Goal: Communication & Community: Answer question/provide support

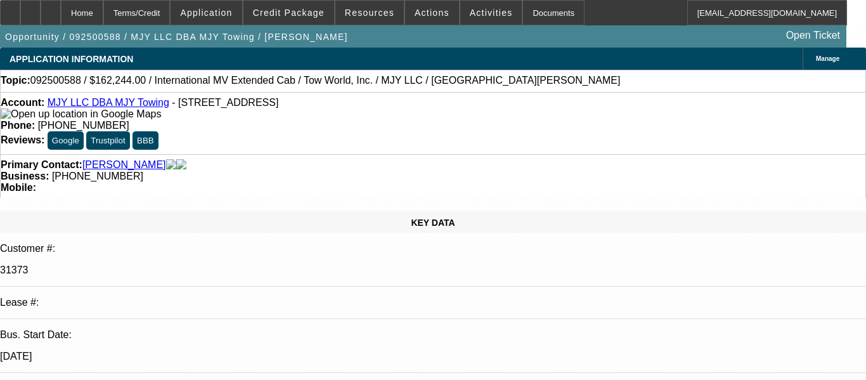
select select "0"
select select "2"
select select "0.1"
select select "4"
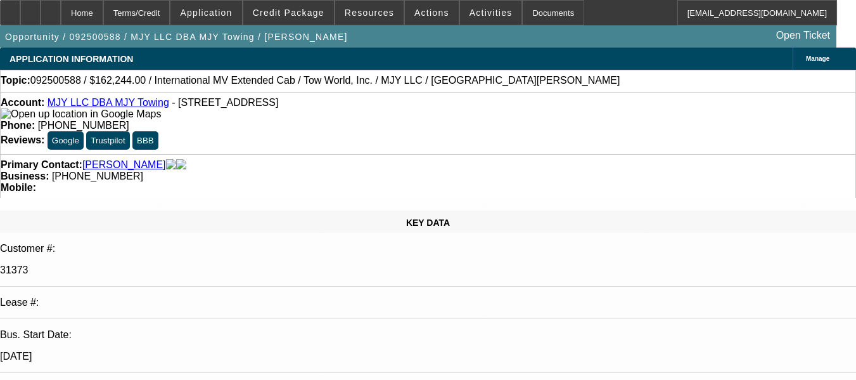
radio input "true"
type textarea "C"
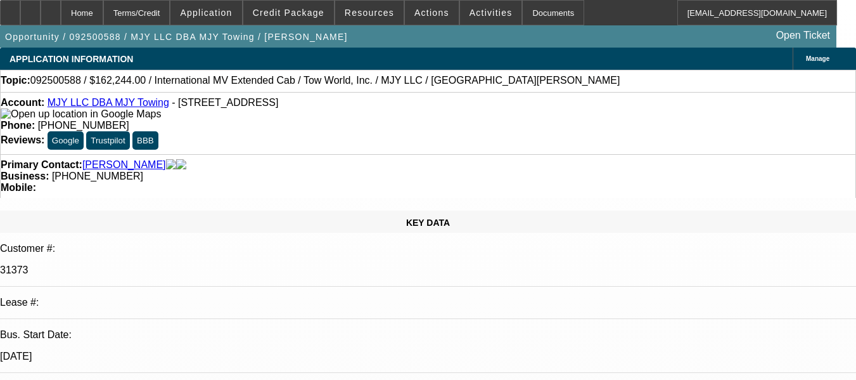
type textarea "BACK IN [DATE] CUSTOMER HAD REACHED OUT ASKING FOR PAYMENT DEFERMENT CLAIMING B…"
radio input "true"
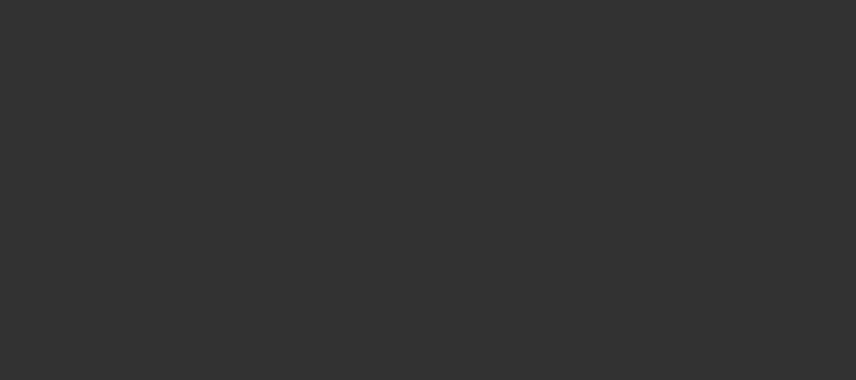
scroll to position [0, 0]
